Goal: Task Accomplishment & Management: Manage account settings

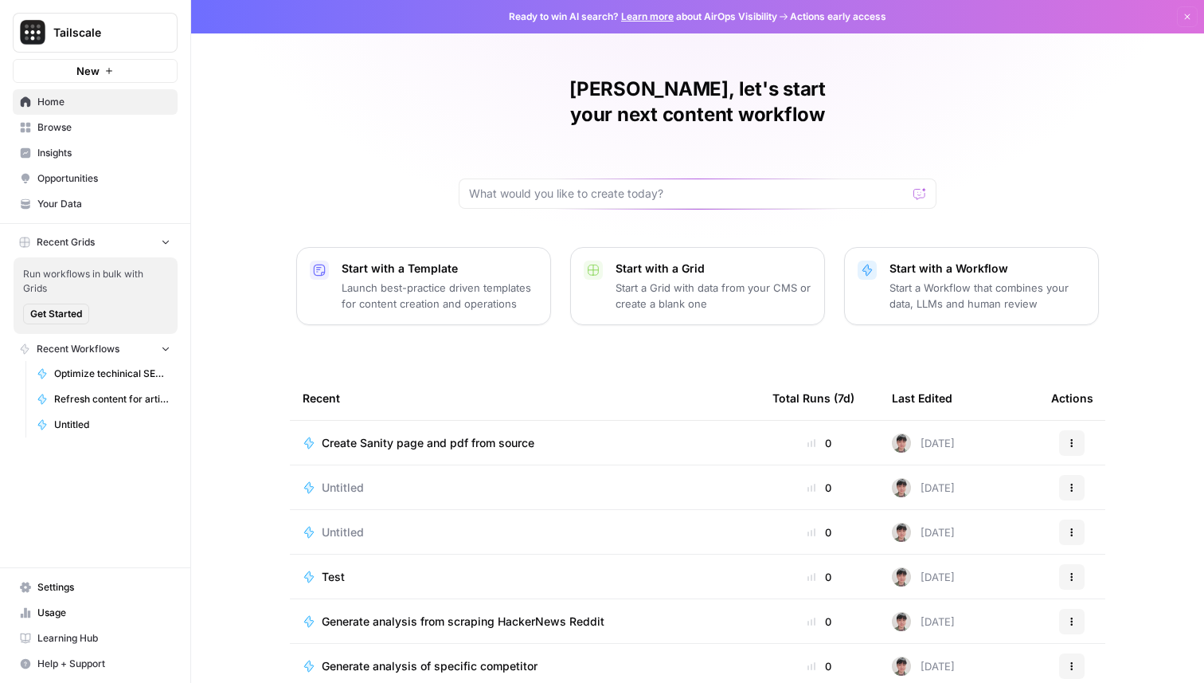
click at [76, 206] on span "Your Data" at bounding box center [103, 204] width 133 height 14
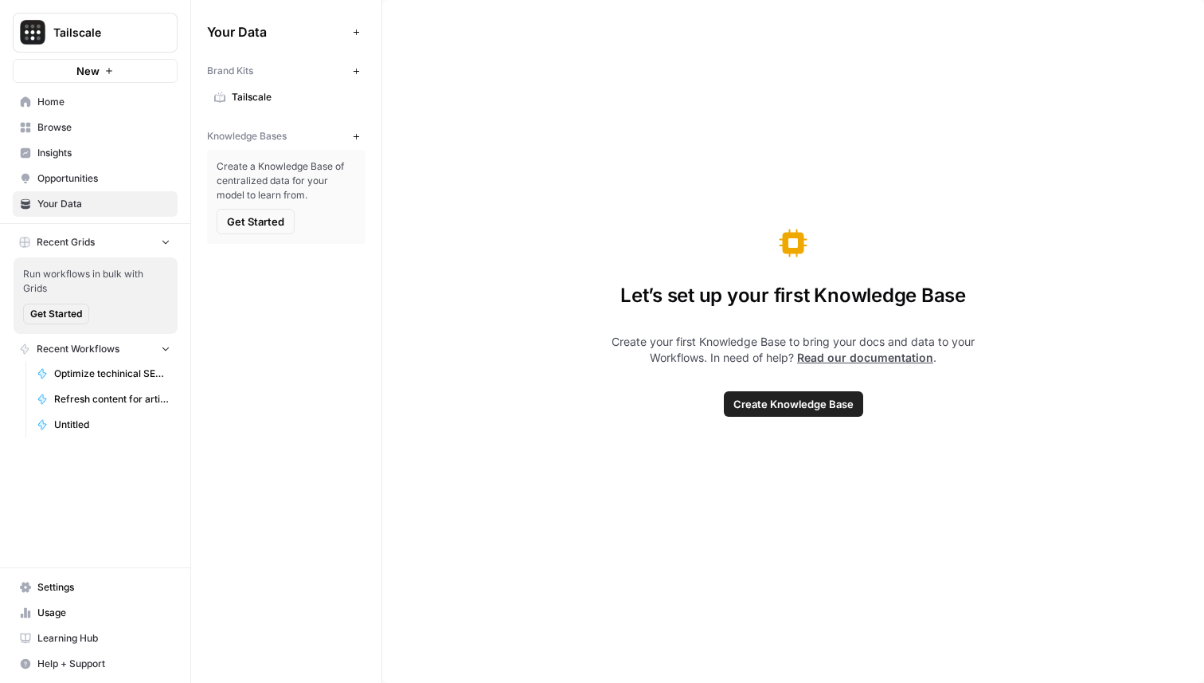
click at [84, 177] on span "Opportunities" at bounding box center [103, 178] width 133 height 14
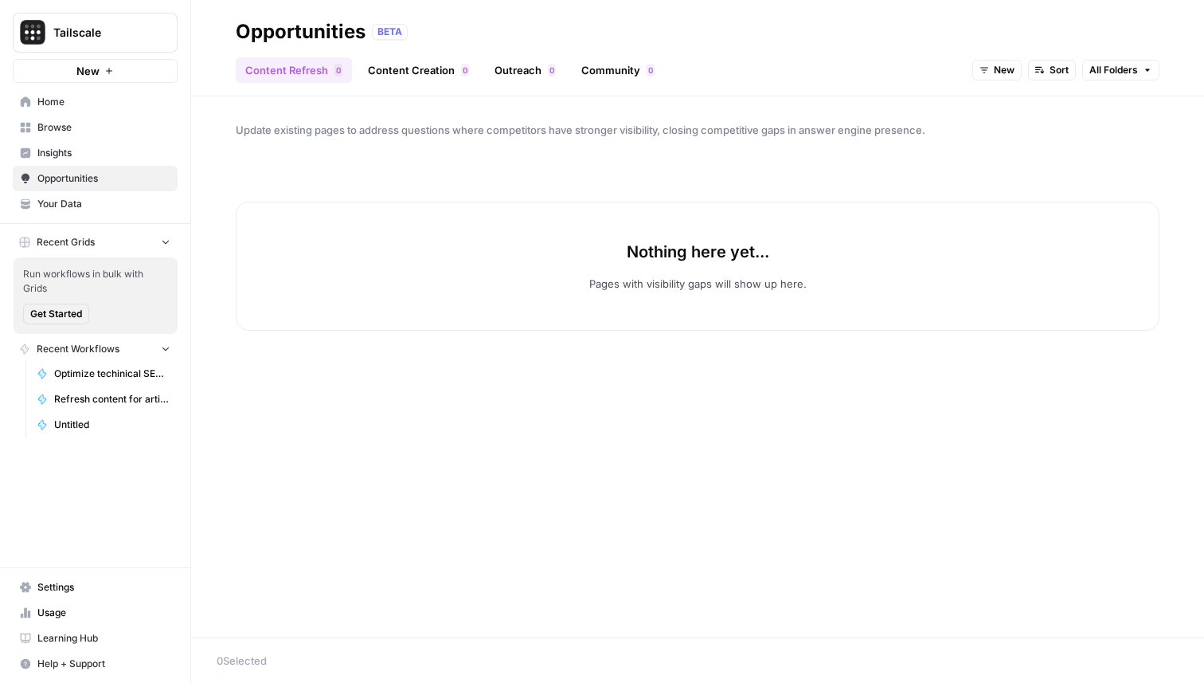
click at [77, 156] on span "Insights" at bounding box center [103, 153] width 133 height 14
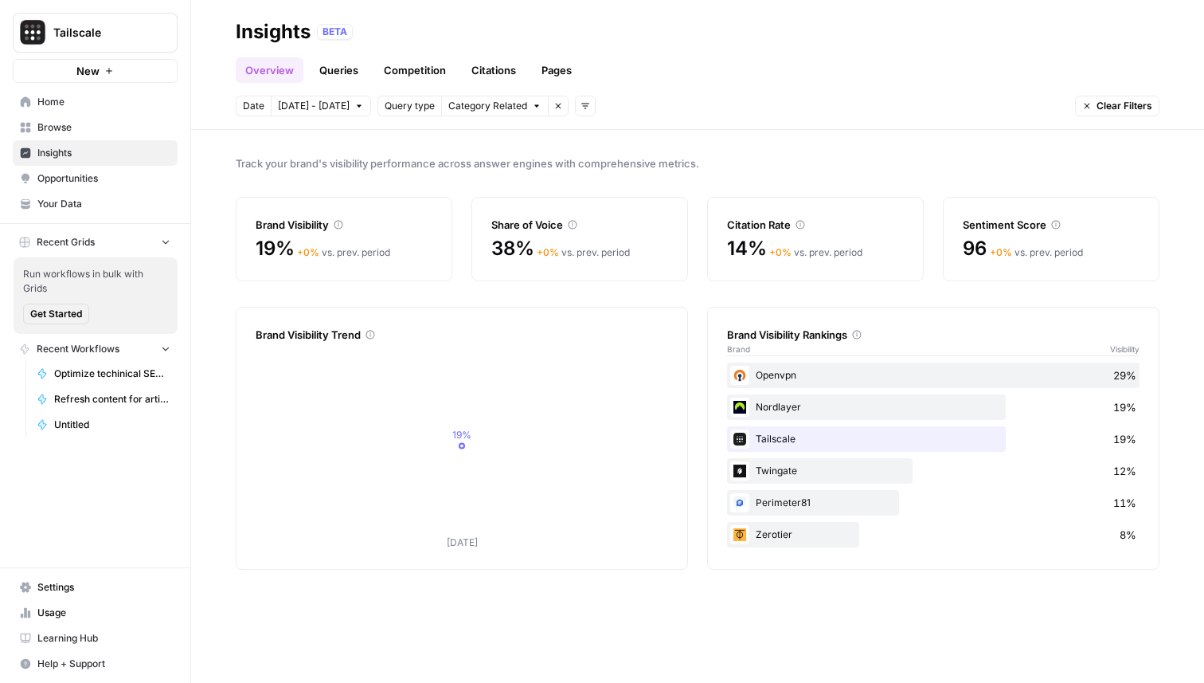
click at [85, 175] on span "Opportunities" at bounding box center [103, 178] width 133 height 14
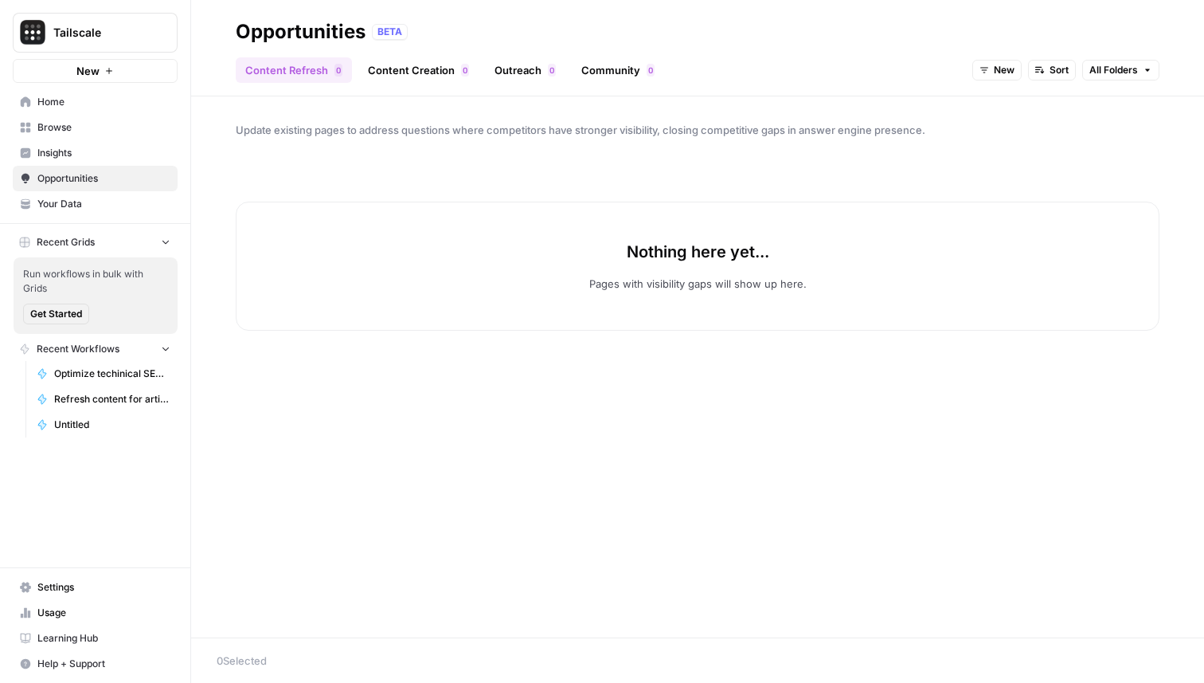
click at [90, 131] on span "Browse" at bounding box center [103, 127] width 133 height 14
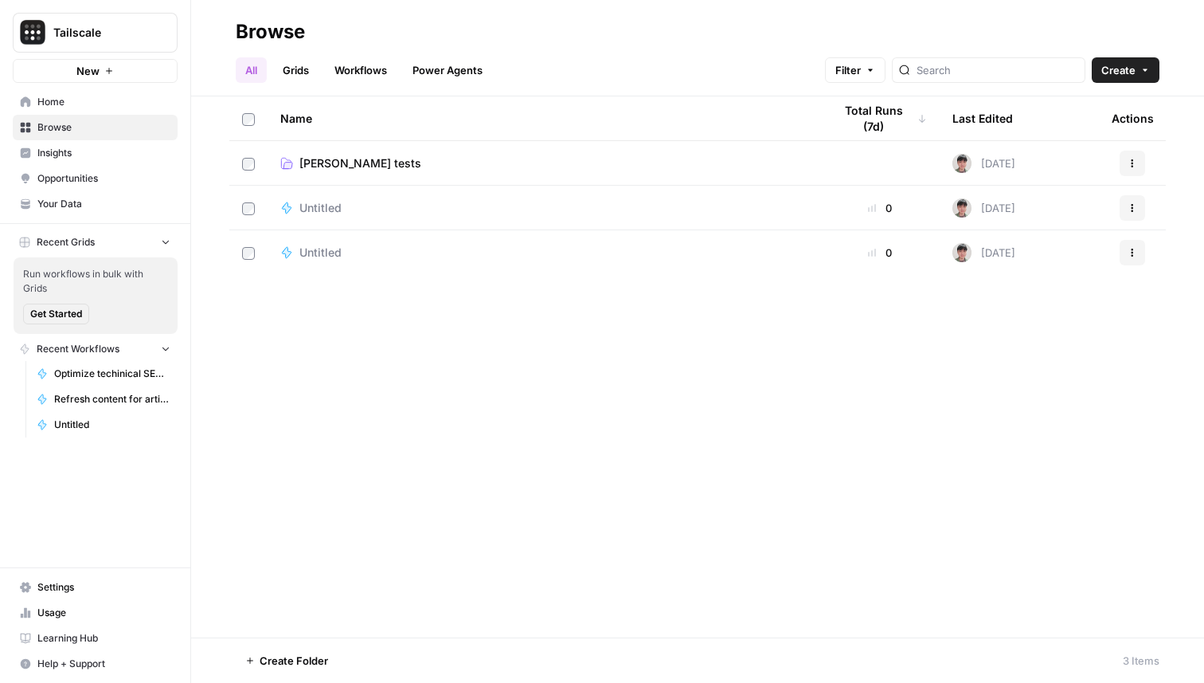
click at [102, 171] on span "Opportunities" at bounding box center [103, 178] width 133 height 14
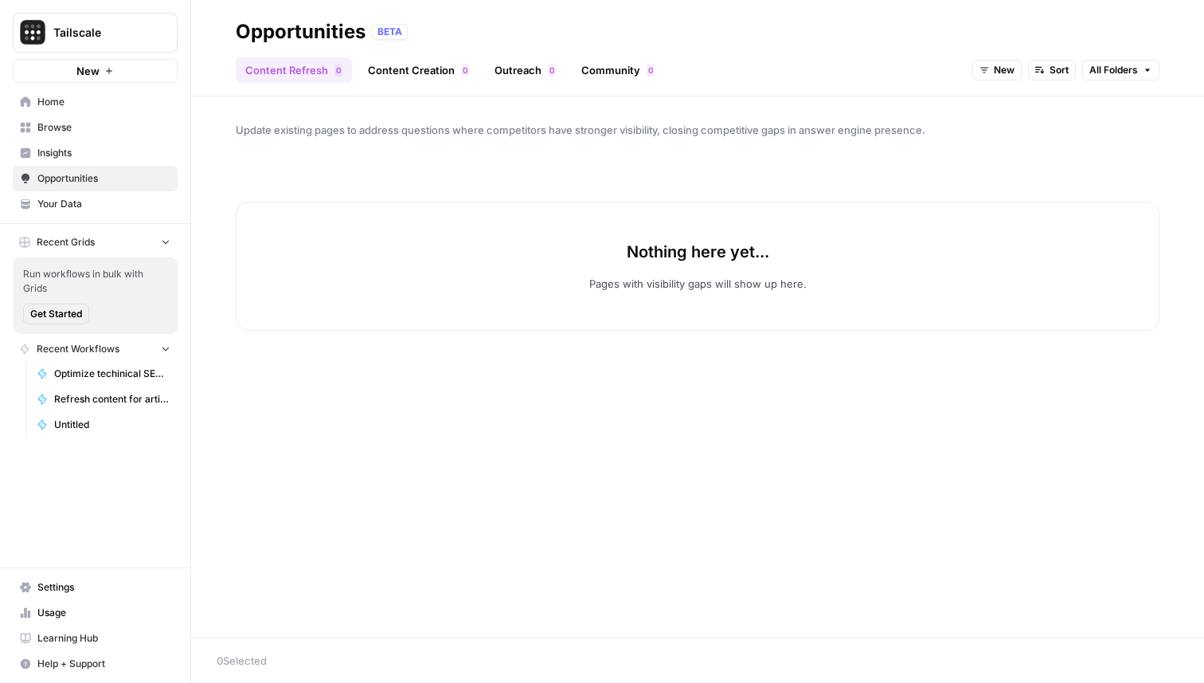
click at [96, 155] on span "Insights" at bounding box center [103, 153] width 133 height 14
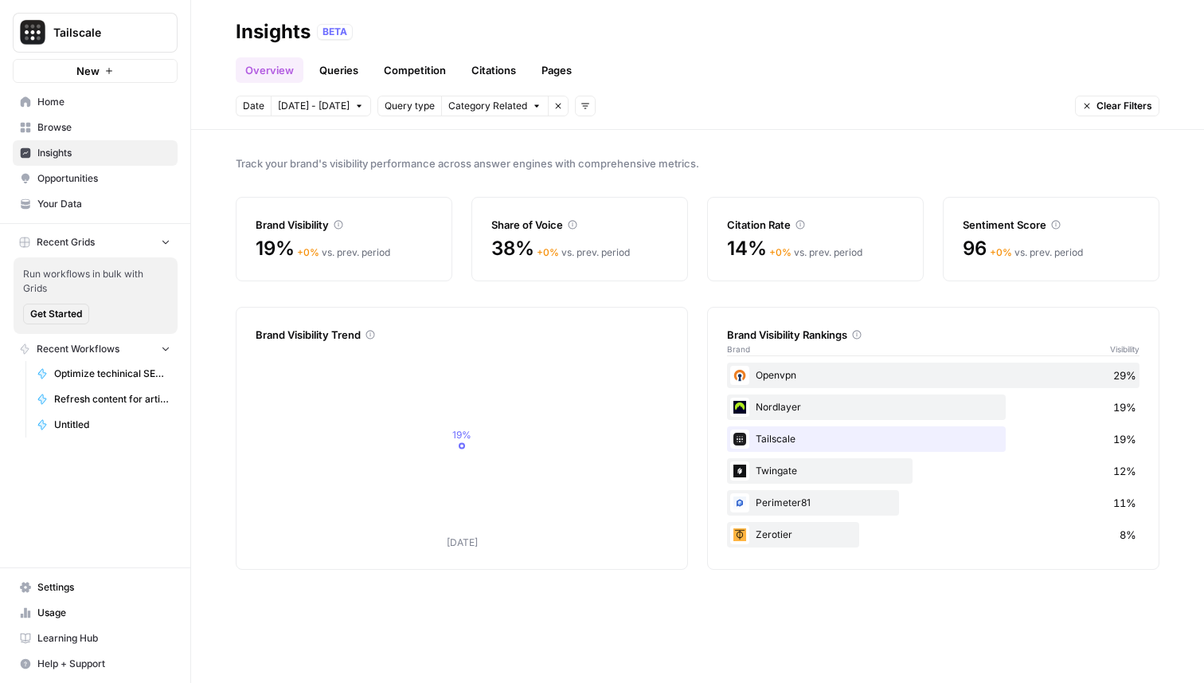
click at [98, 196] on link "Your Data" at bounding box center [95, 203] width 165 height 25
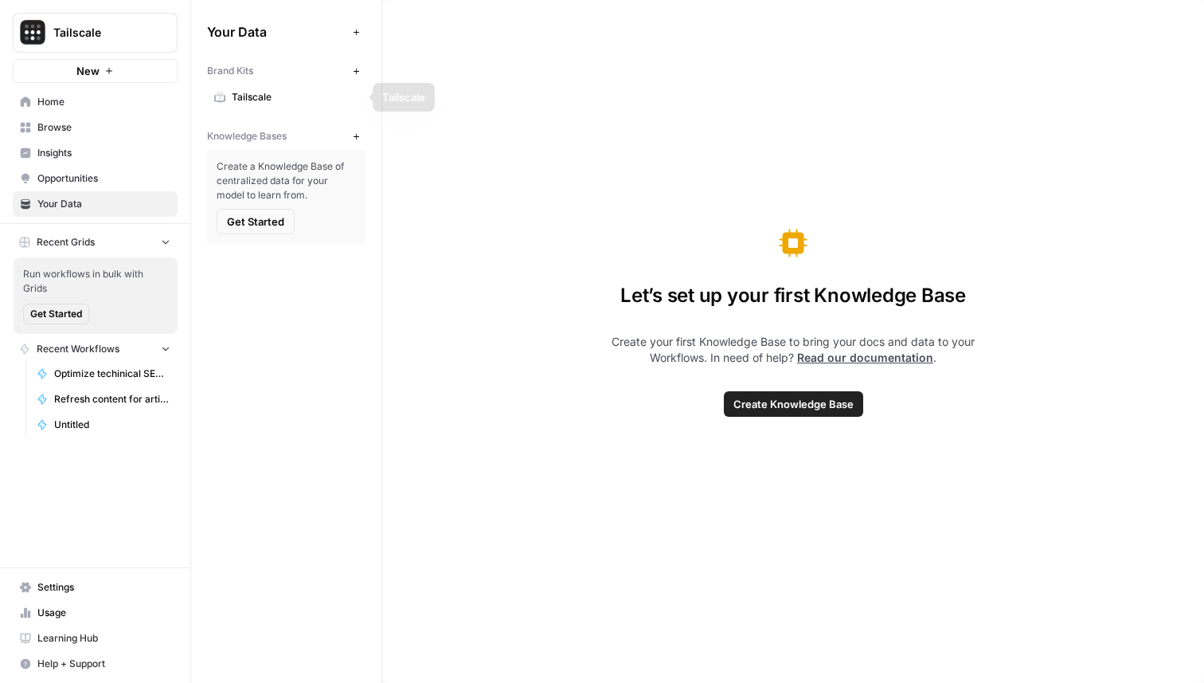
click at [99, 171] on span "Opportunities" at bounding box center [103, 178] width 133 height 14
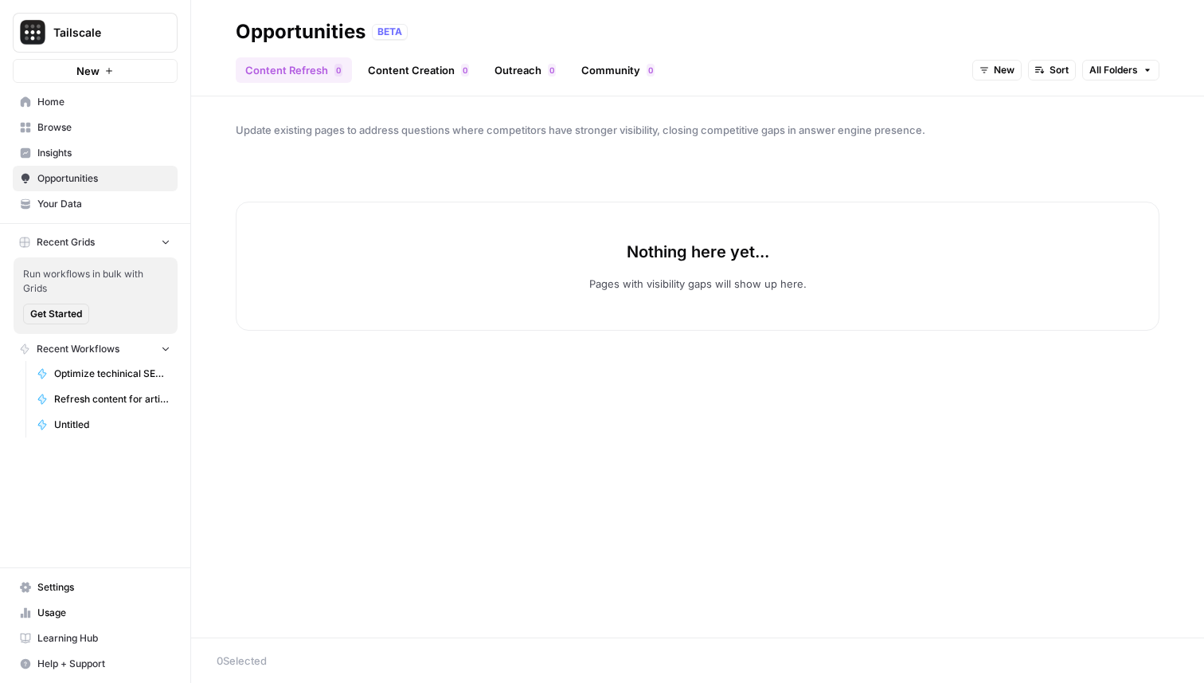
click at [100, 147] on span "Insights" at bounding box center [103, 153] width 133 height 14
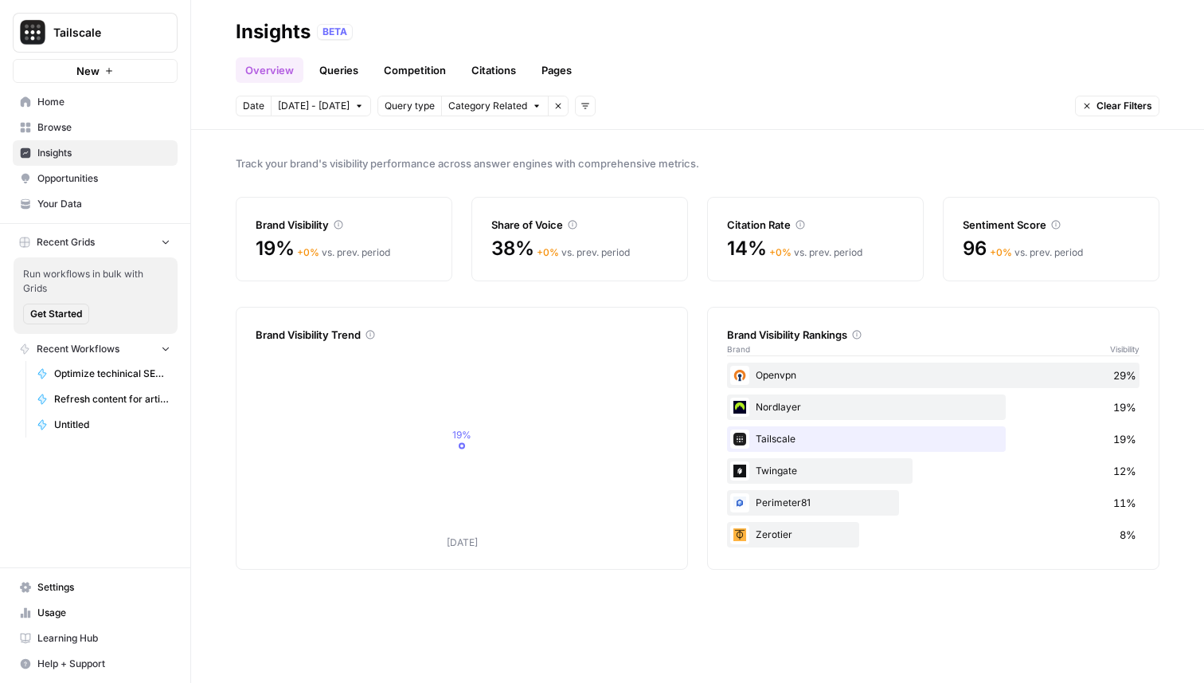
click at [101, 129] on span "Browse" at bounding box center [103, 127] width 133 height 14
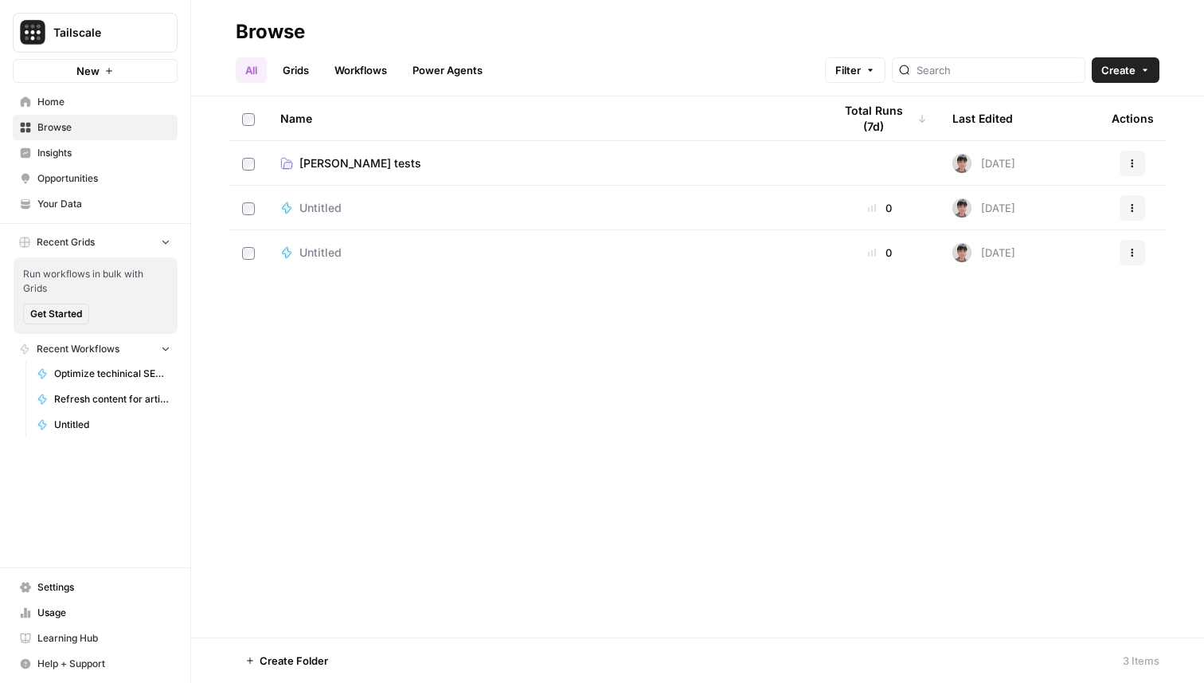
click at [102, 108] on span "Home" at bounding box center [103, 102] width 133 height 14
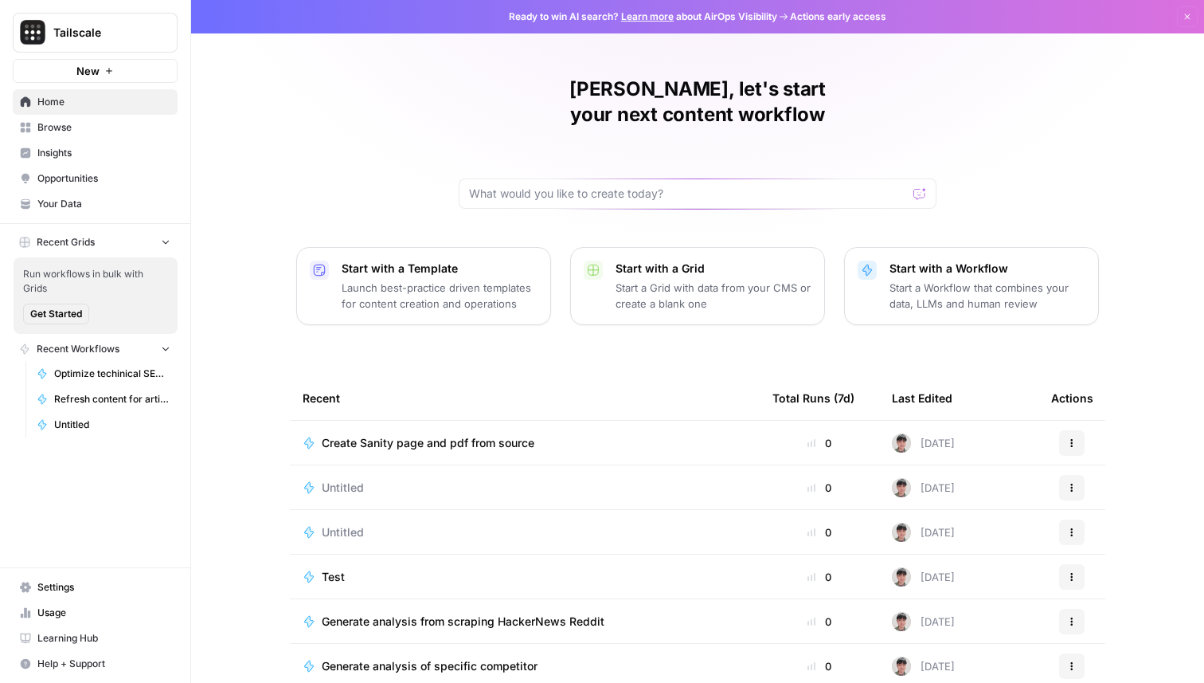
click at [103, 138] on link "Browse" at bounding box center [95, 127] width 165 height 25
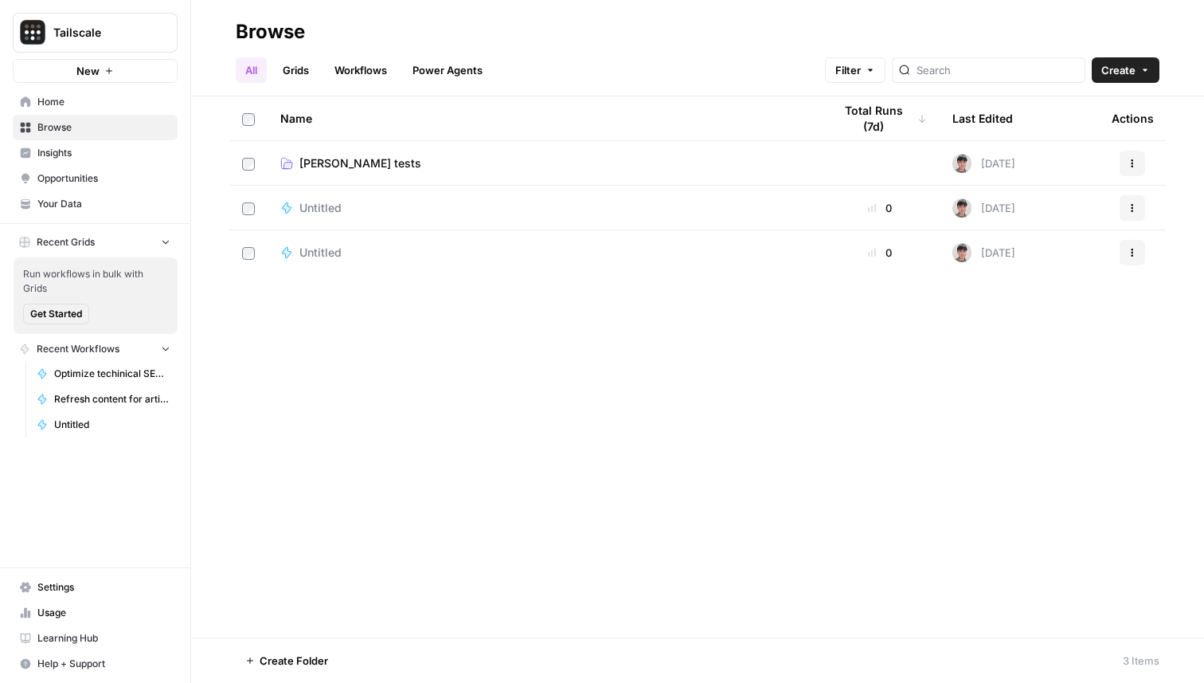
click at [103, 151] on span "Insights" at bounding box center [103, 153] width 133 height 14
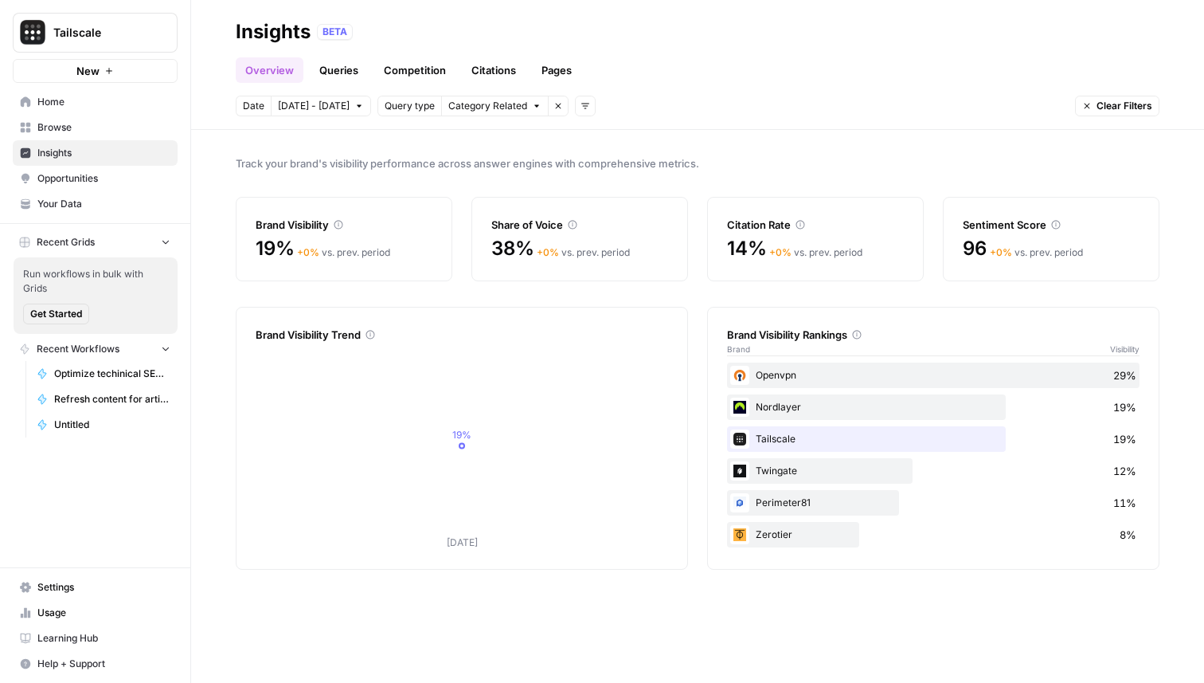
click at [101, 184] on span "Opportunities" at bounding box center [103, 178] width 133 height 14
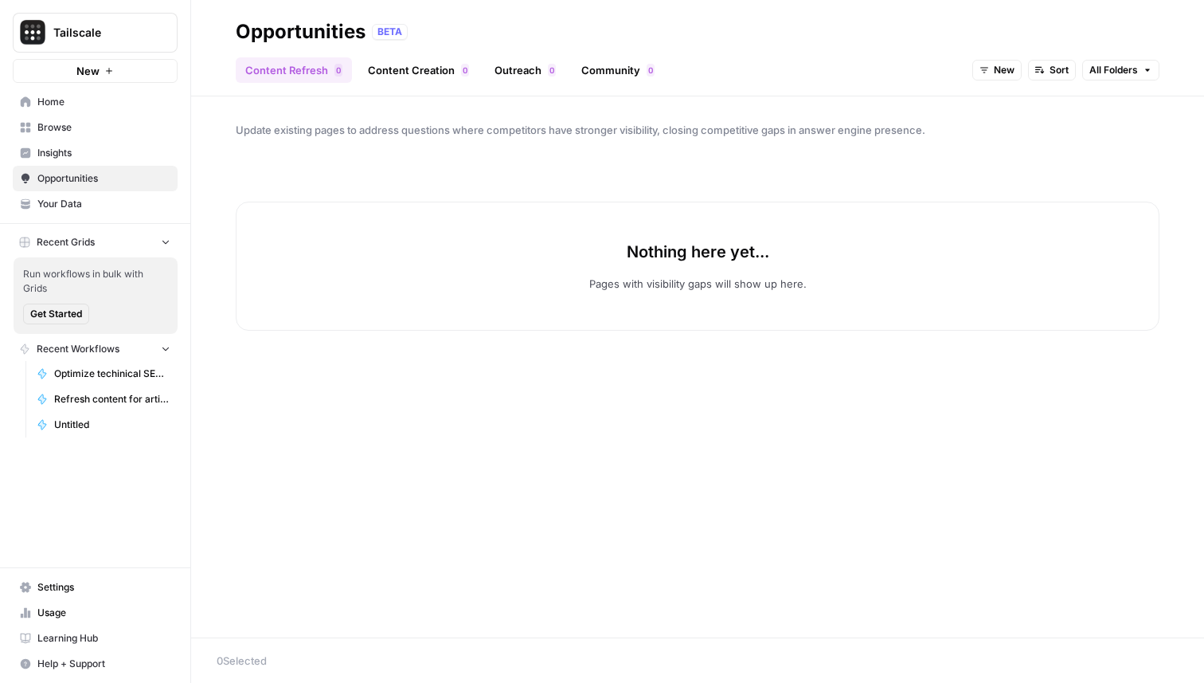
click at [379, 70] on link "Content Creation 0" at bounding box center [418, 69] width 120 height 25
click at [518, 78] on link "Outreach 0" at bounding box center [525, 69] width 80 height 25
click at [601, 70] on link "Community 0" at bounding box center [618, 69] width 92 height 25
click at [304, 66] on link "Content Refresh 0" at bounding box center [294, 69] width 116 height 25
click at [76, 202] on span "Your Data" at bounding box center [103, 204] width 133 height 14
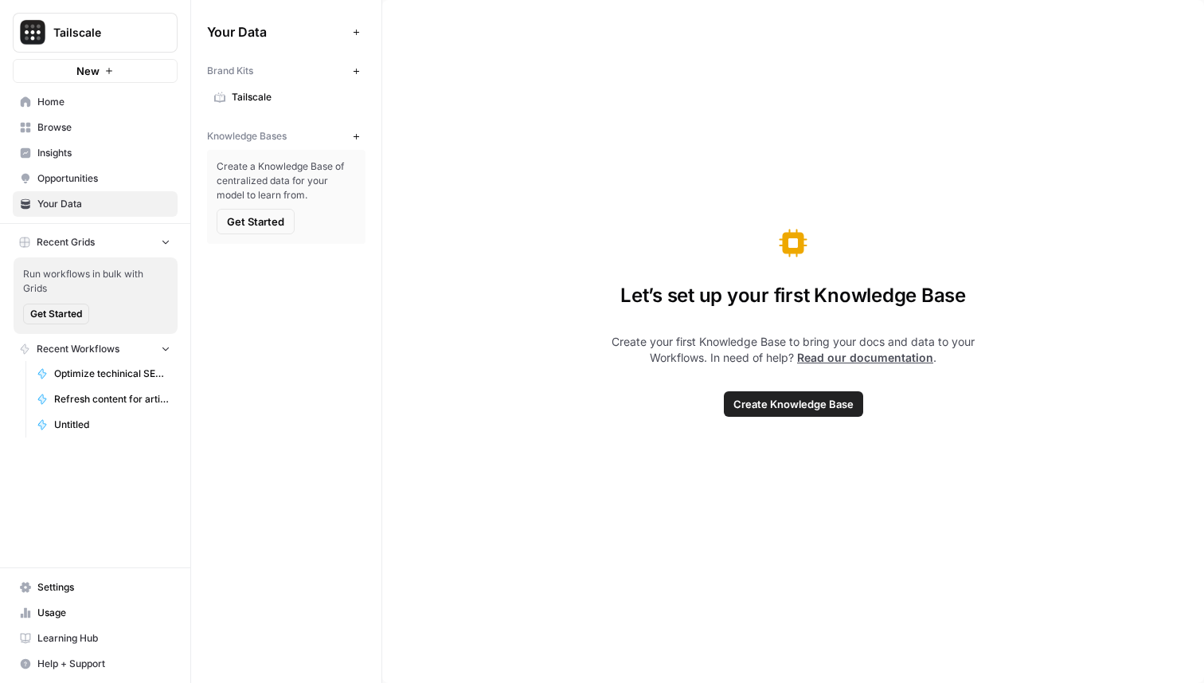
click at [66, 585] on span "Settings" at bounding box center [103, 587] width 133 height 14
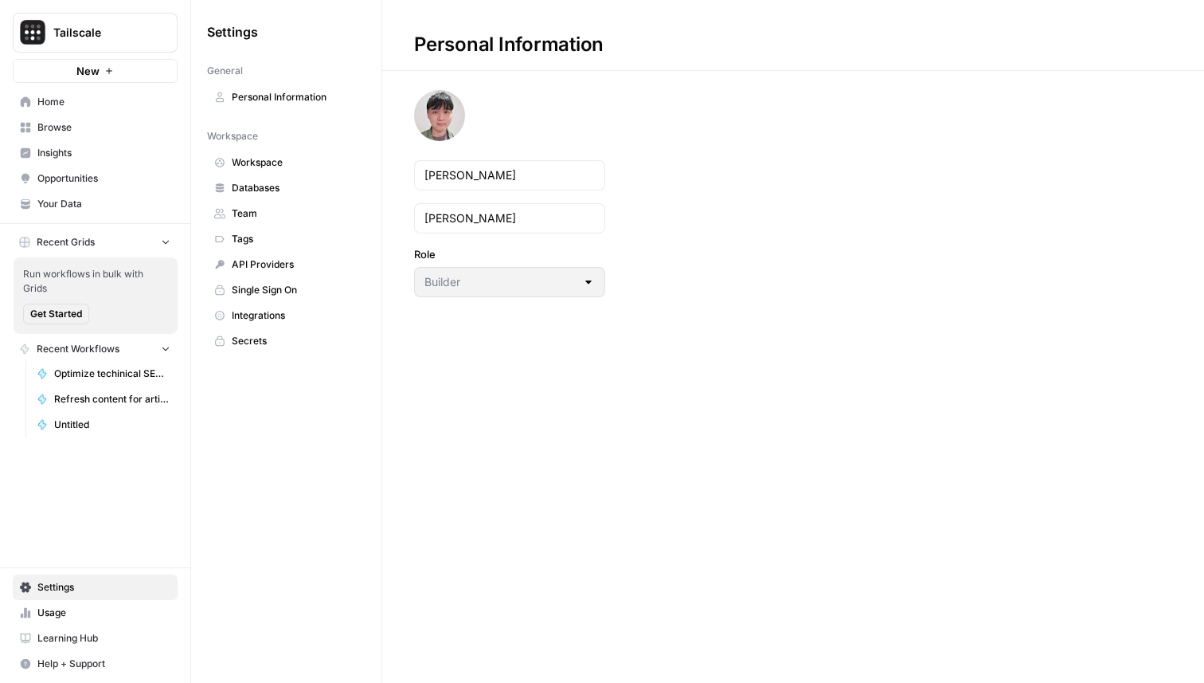
click at [270, 264] on span "API Providers" at bounding box center [295, 264] width 127 height 14
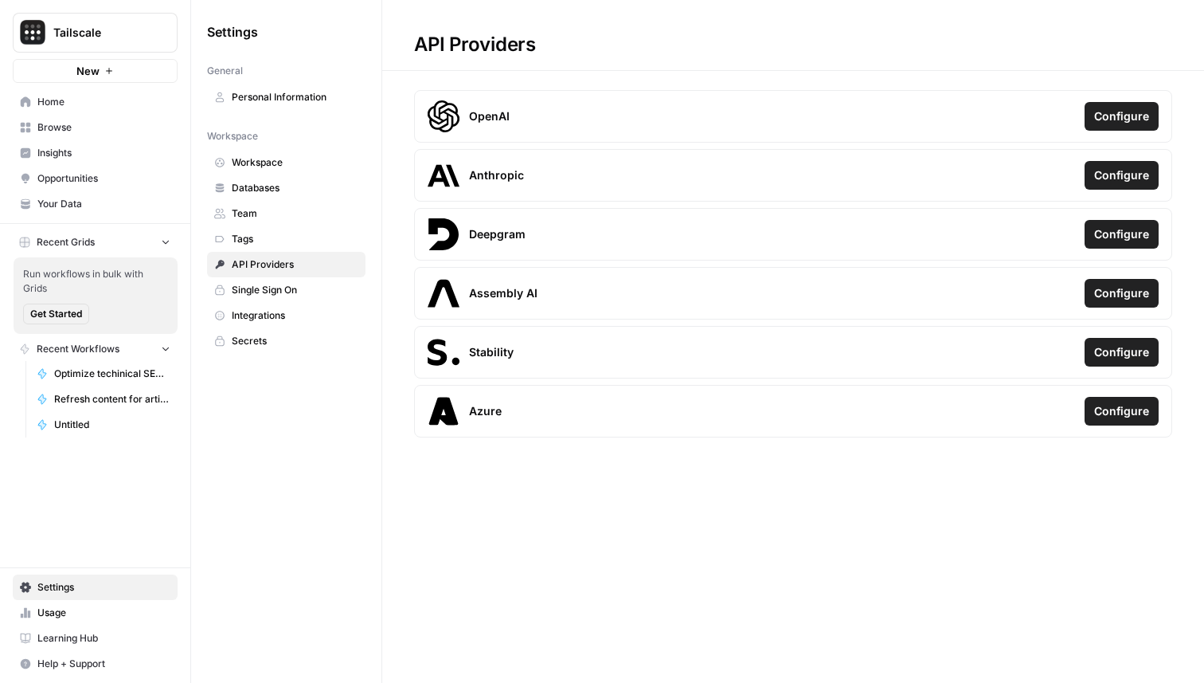
click at [260, 304] on link "Integrations" at bounding box center [286, 315] width 159 height 25
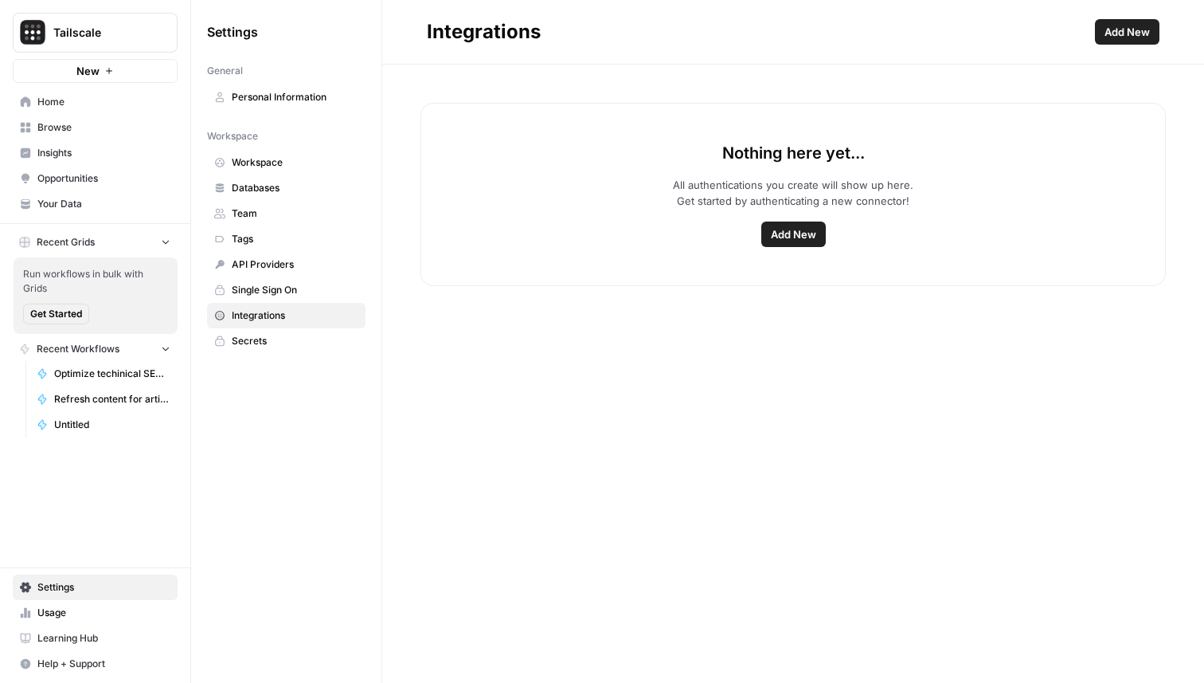
click at [782, 231] on span "Add New" at bounding box center [793, 234] width 45 height 16
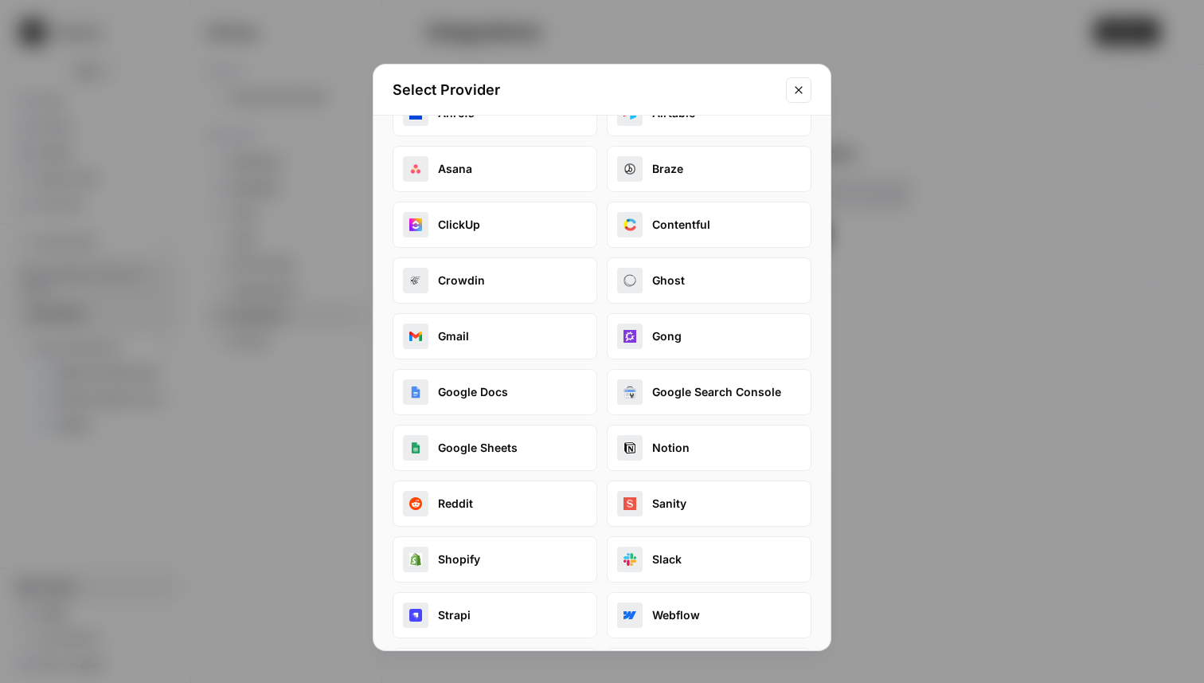
scroll to position [108, 0]
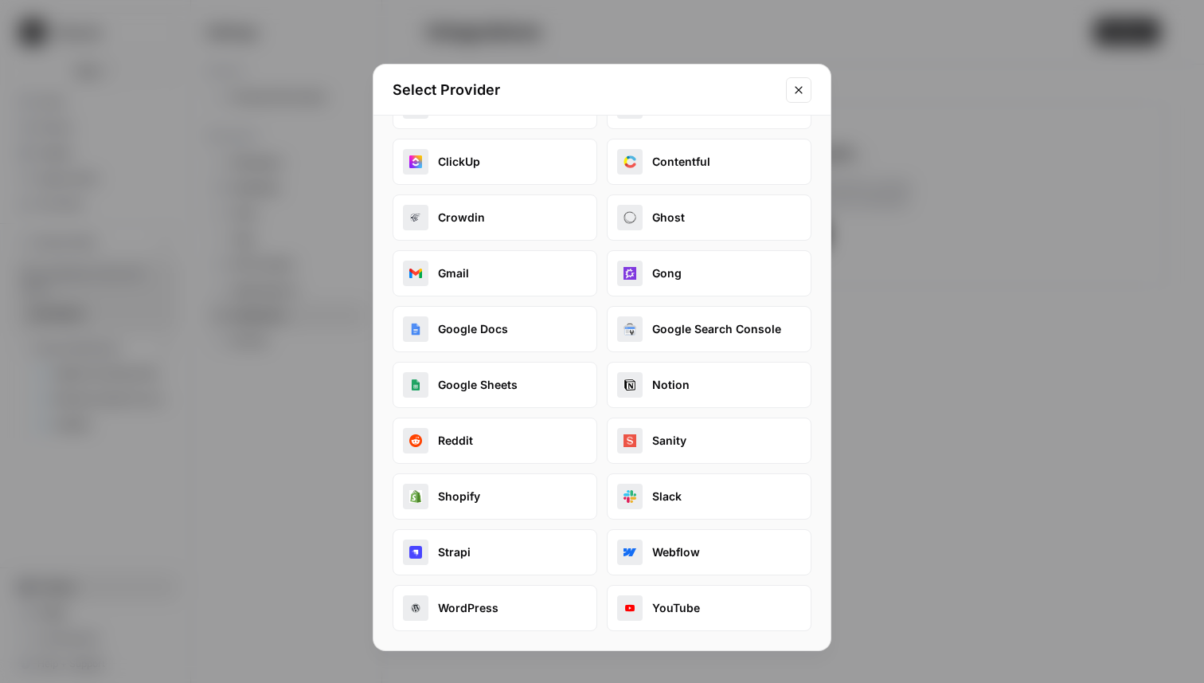
click at [667, 437] on button "Sanity" at bounding box center [709, 440] width 205 height 46
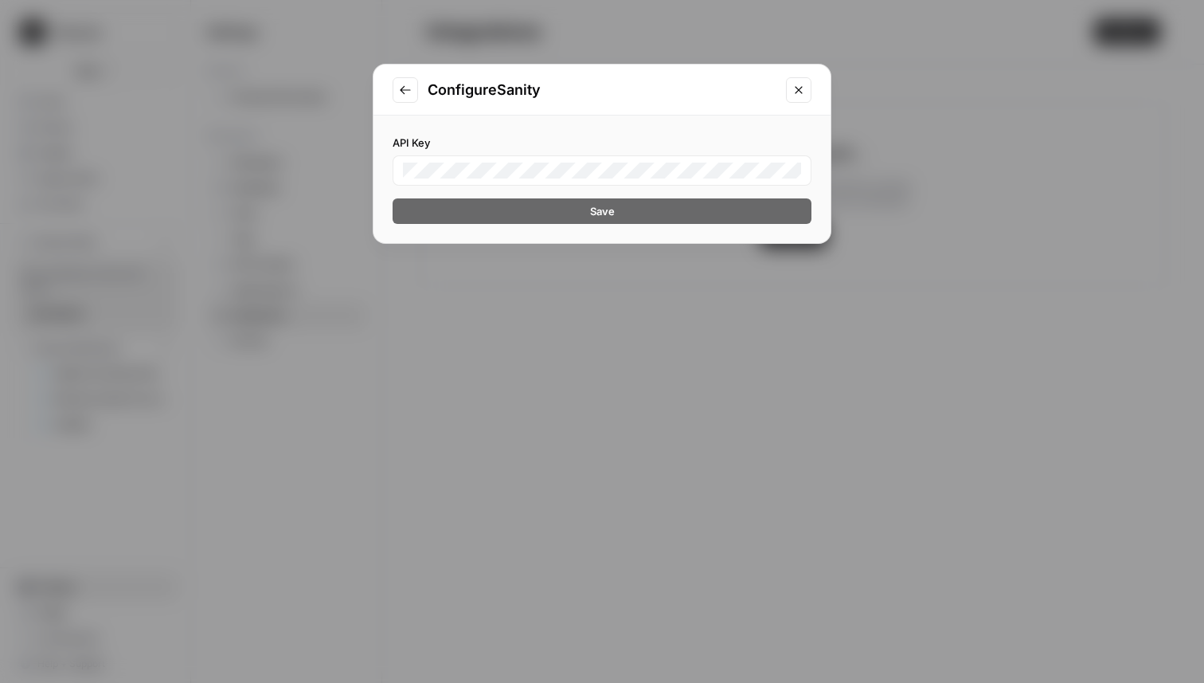
click at [798, 95] on icon "Close modal" at bounding box center [799, 90] width 13 height 13
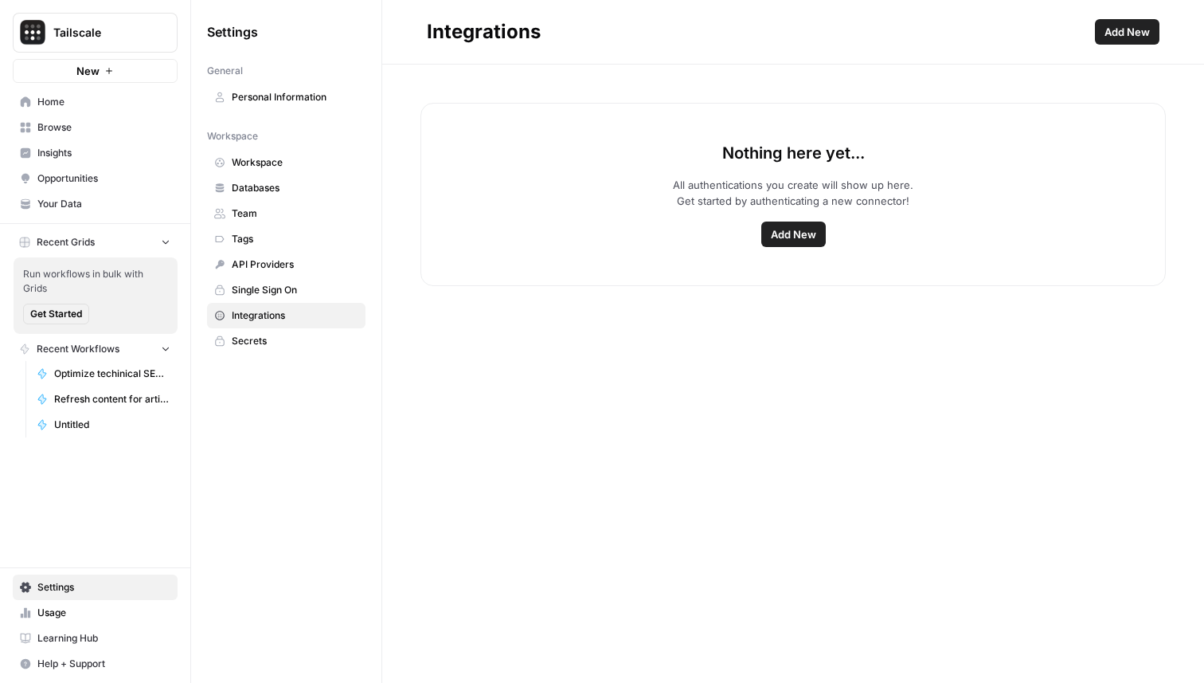
click at [96, 72] on span "New" at bounding box center [87, 71] width 23 height 16
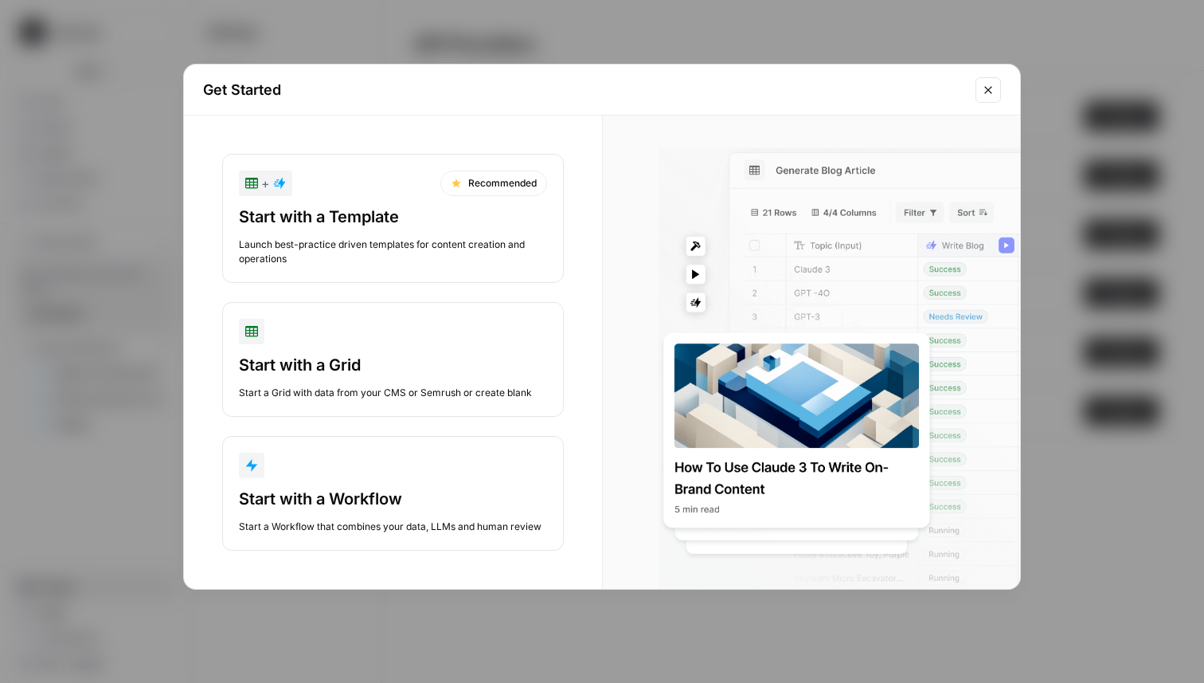
click at [977, 90] on button "Close modal" at bounding box center [988, 89] width 25 height 25
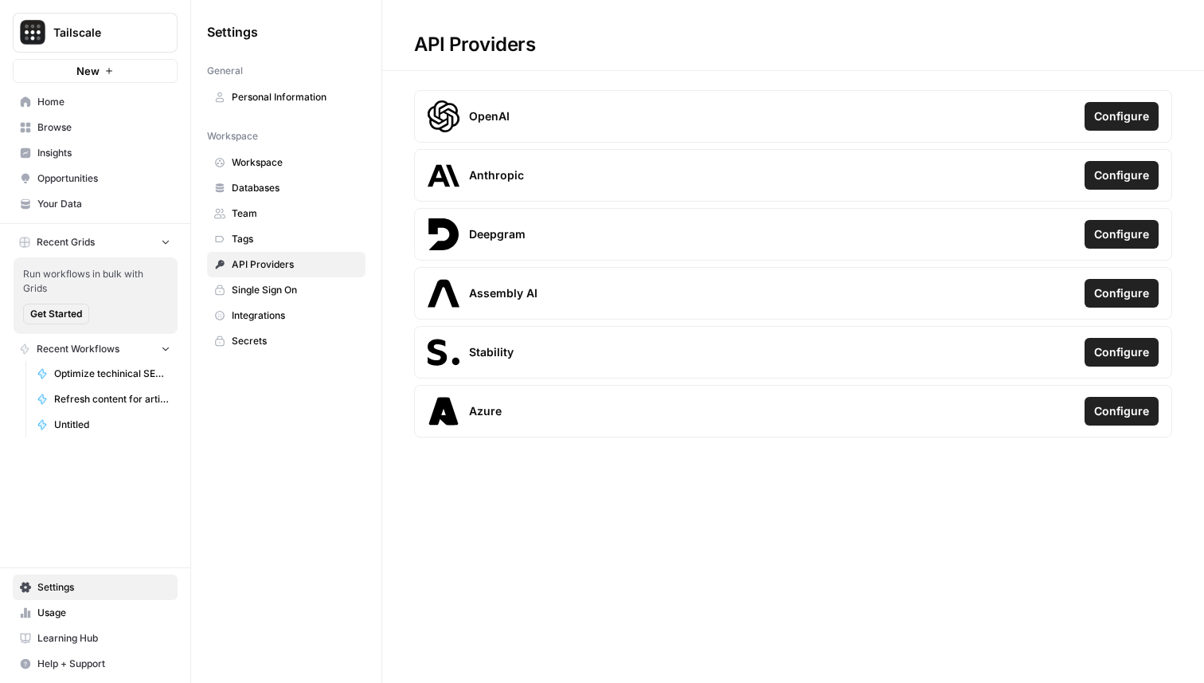
click at [272, 315] on span "Integrations" at bounding box center [295, 315] width 127 height 14
